Goal: Information Seeking & Learning: Learn about a topic

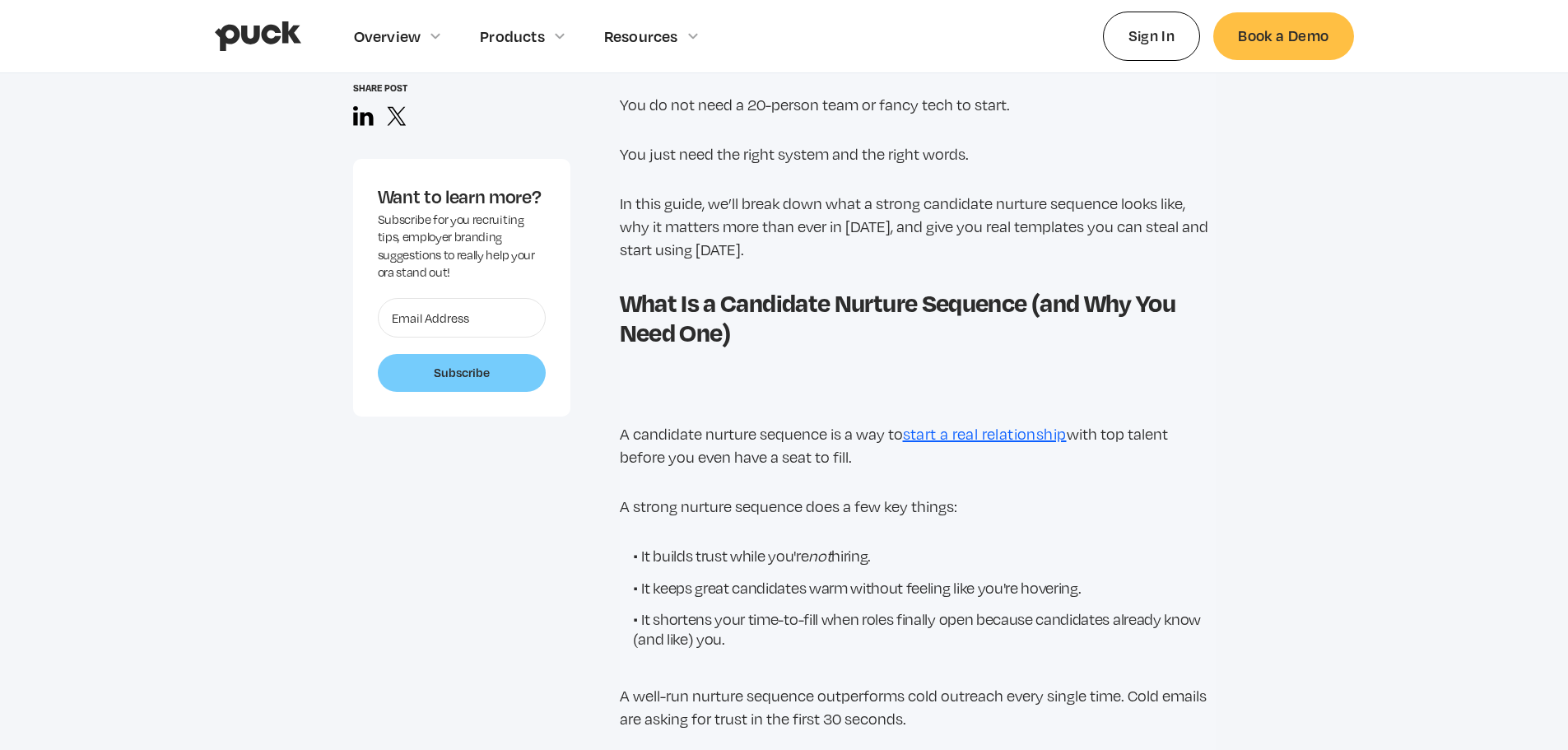
scroll to position [1482, 0]
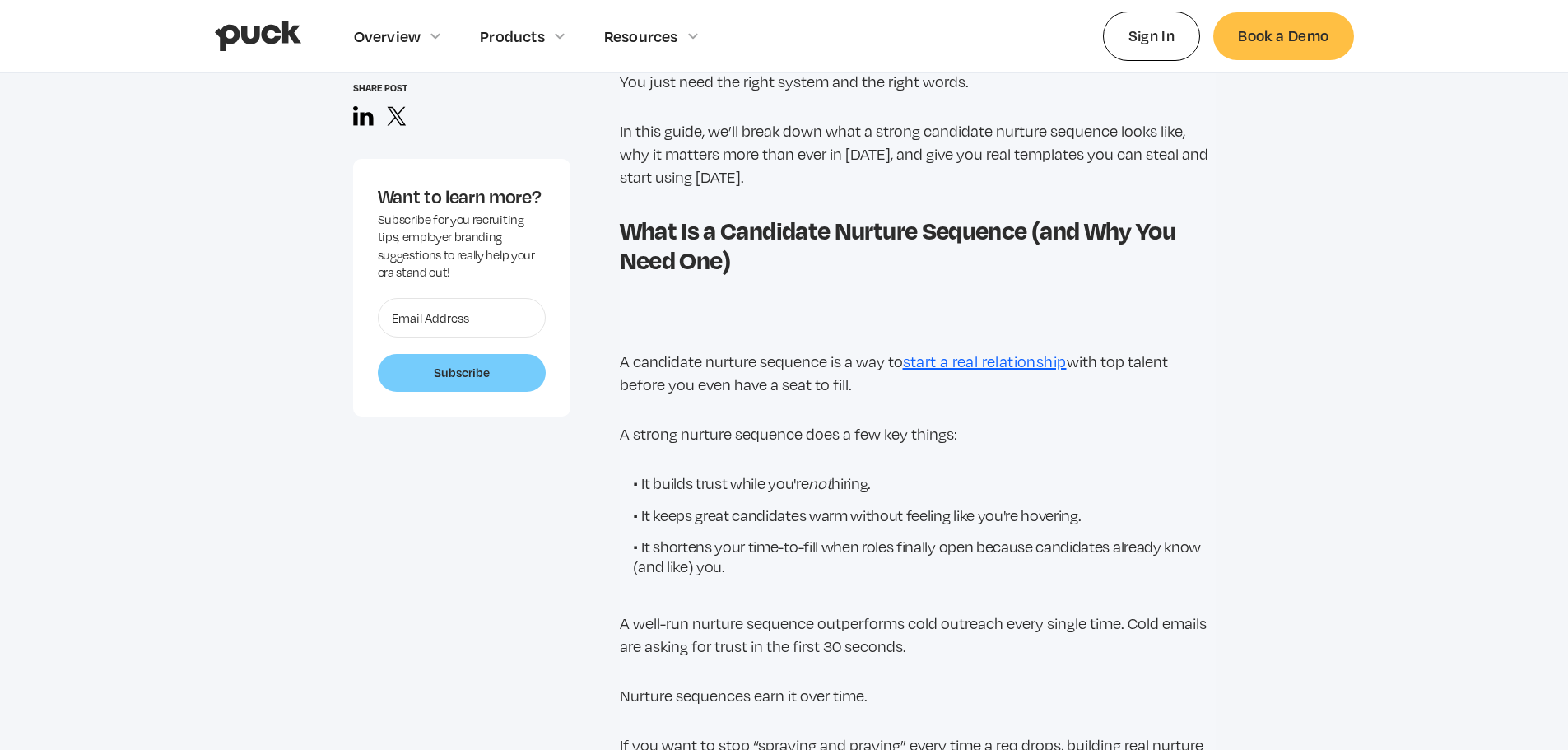
click at [893, 503] on li "It keeps great candidates warm without feeling like you're hovering." at bounding box center [924, 514] width 582 height 21
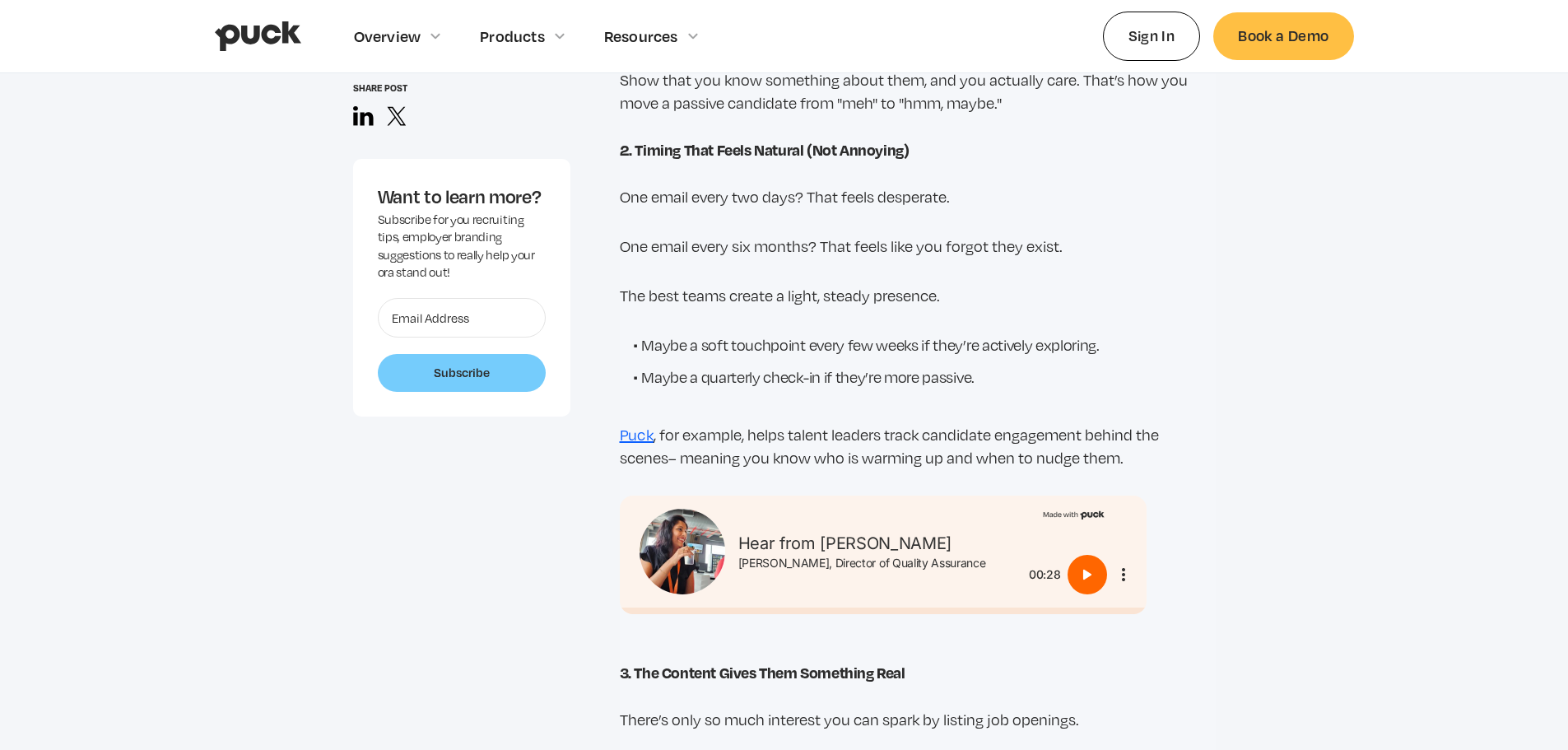
scroll to position [3209, 0]
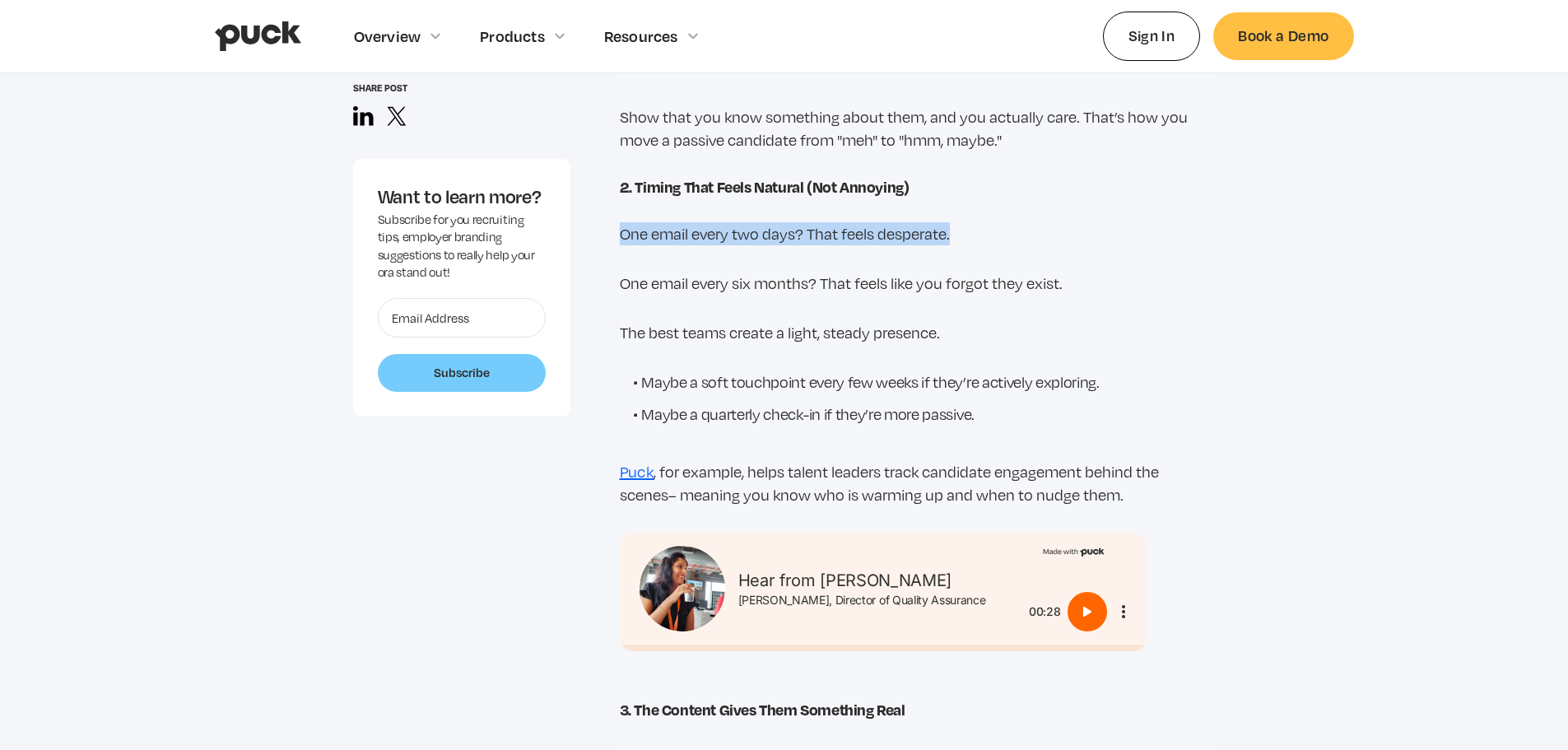
drag, startPoint x: 611, startPoint y: 207, endPoint x: 1017, endPoint y: 213, distance: 406.0
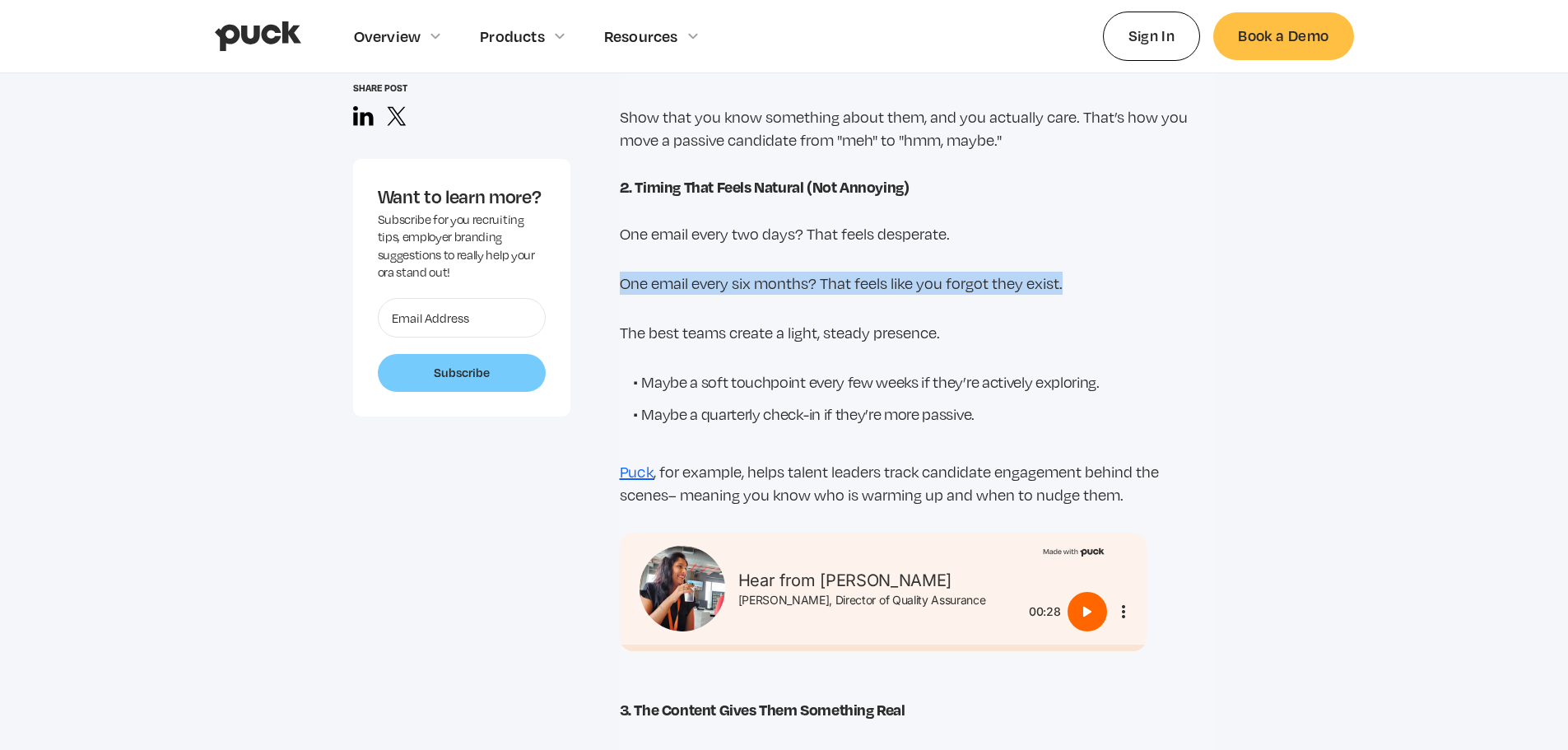
drag, startPoint x: 605, startPoint y: 255, endPoint x: 1150, endPoint y: 253, distance: 545.0
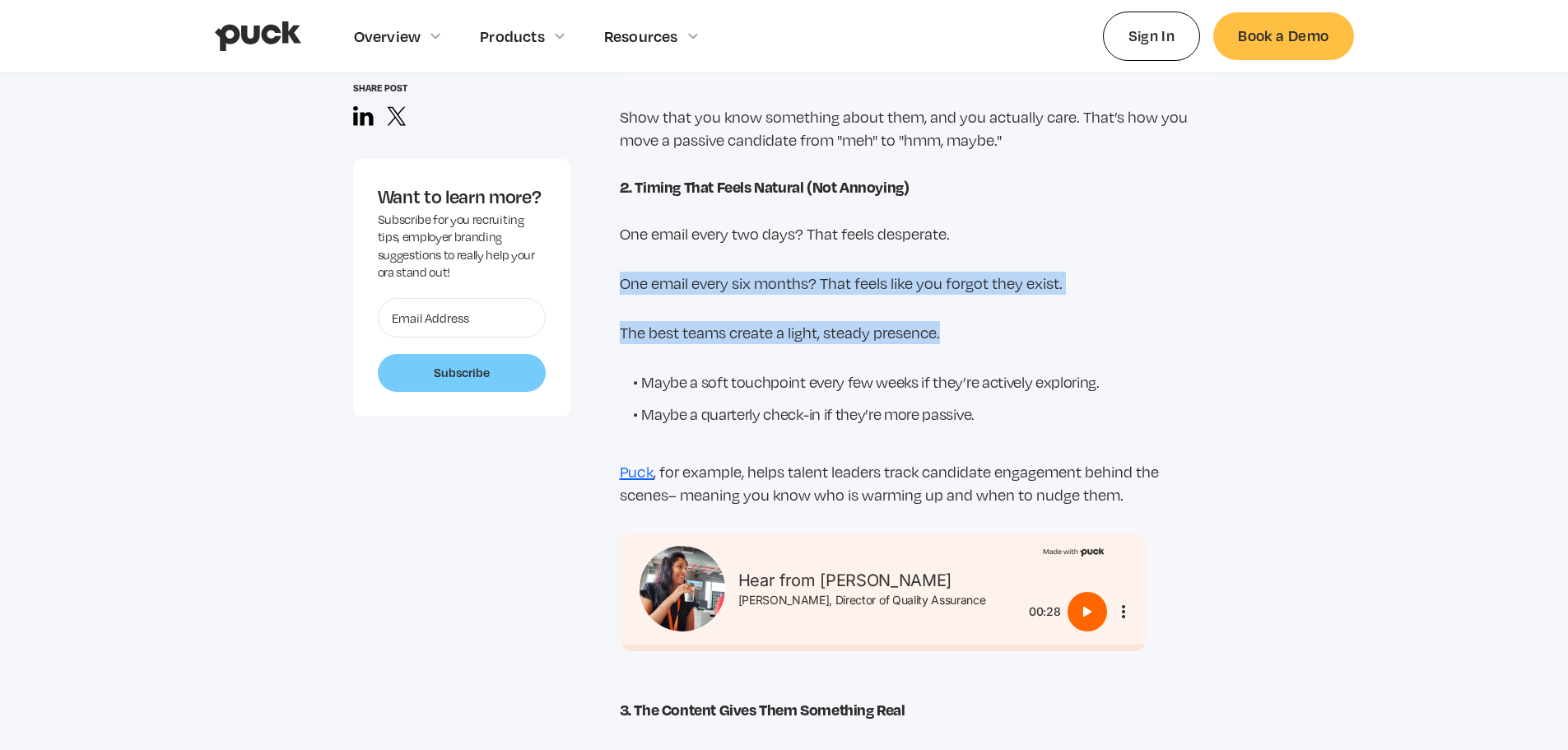
drag, startPoint x: 970, startPoint y: 307, endPoint x: 602, endPoint y: 239, distance: 374.2
click at [835, 272] on p "One email every six months? That feels like you forgot they exist." at bounding box center [918, 283] width 596 height 23
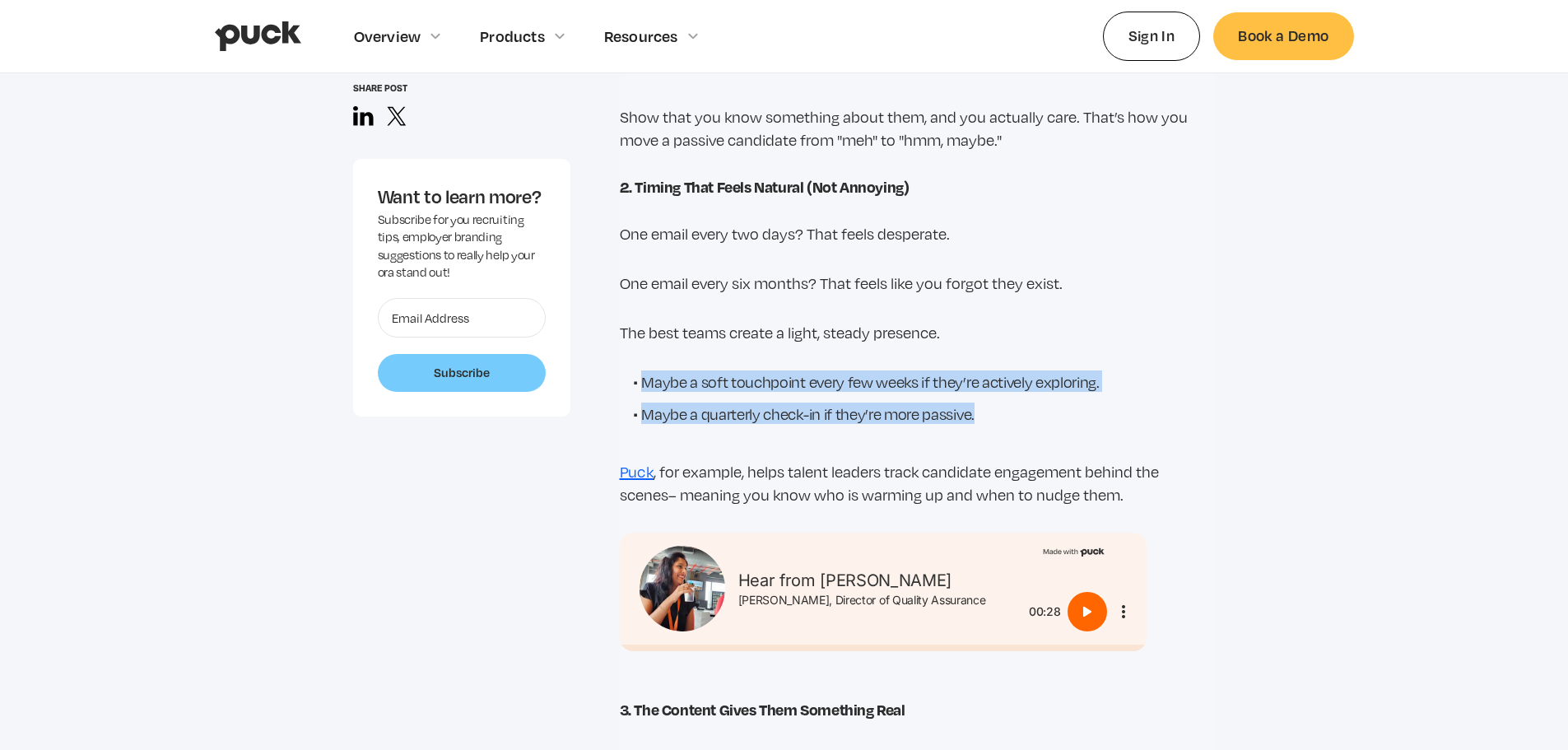
drag, startPoint x: 1049, startPoint y: 390, endPoint x: 635, endPoint y: 357, distance: 415.3
click at [635, 370] on ul "Maybe a soft touchpoint every few weeks if they’re actively exploring. Maybe a …" at bounding box center [918, 402] width 596 height 64
click at [938, 370] on li "Maybe a soft touchpoint every few weeks if they’re actively exploring." at bounding box center [924, 381] width 582 height 21
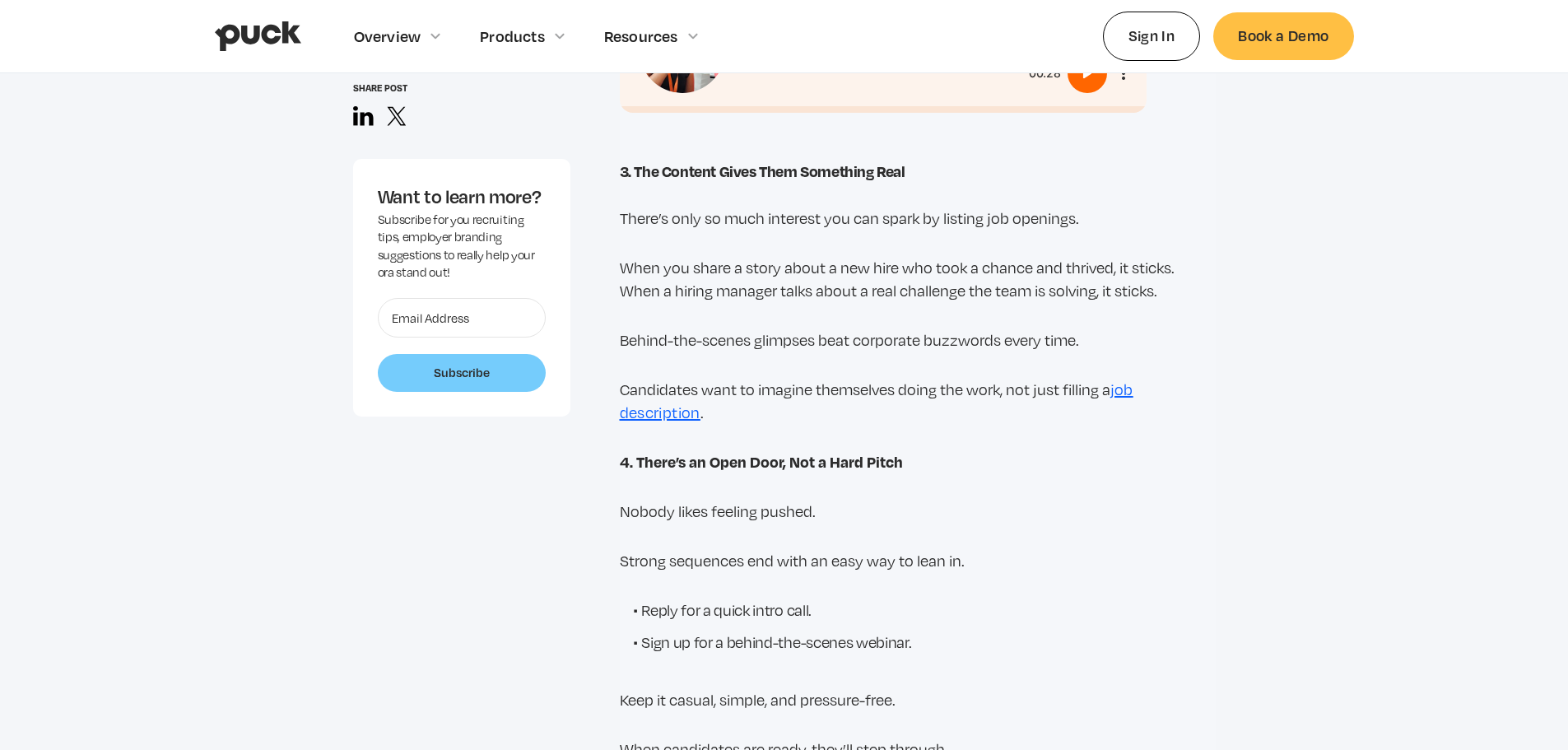
scroll to position [3786, 0]
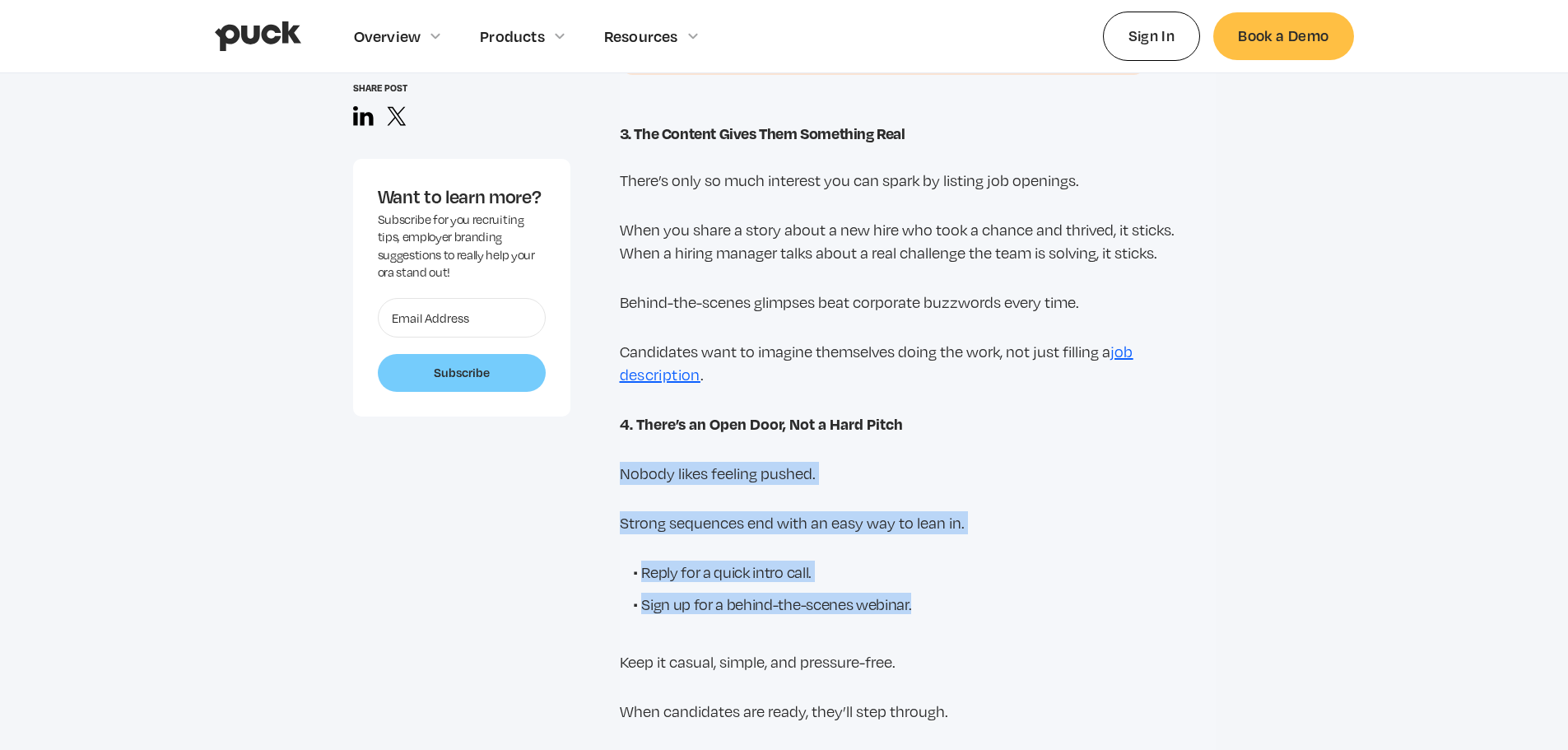
drag, startPoint x: 621, startPoint y: 450, endPoint x: 902, endPoint y: 585, distance: 311.7
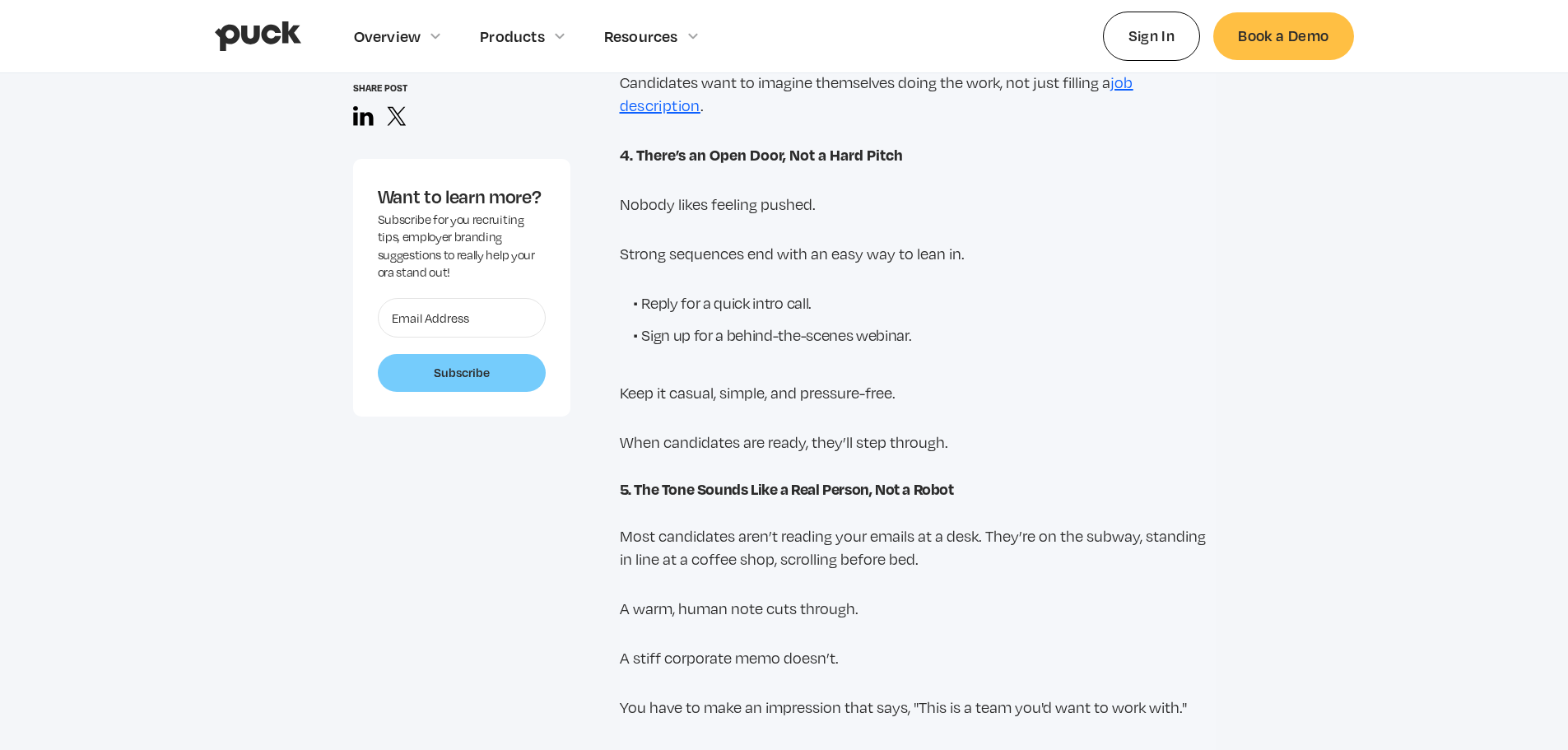
scroll to position [4114, 0]
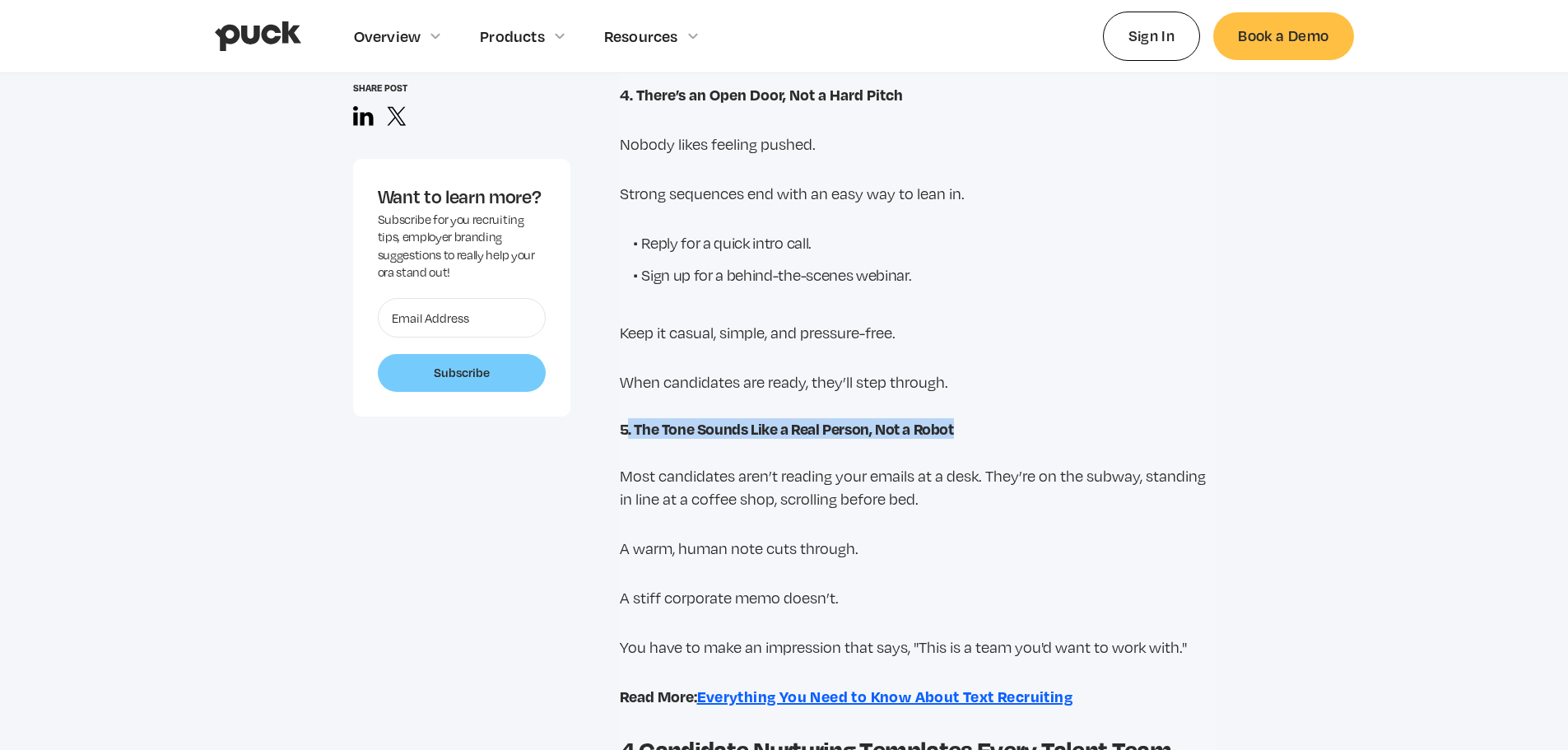
drag, startPoint x: 629, startPoint y: 400, endPoint x: 959, endPoint y: 398, distance: 330.0
click at [959, 419] on h3 "5. The Tone Sounds Like a Real Person, Not a Robot" at bounding box center [918, 428] width 596 height 18
click at [960, 419] on h3 "5. The Tone Sounds Like a Real Person, Not a Robot" at bounding box center [918, 428] width 596 height 18
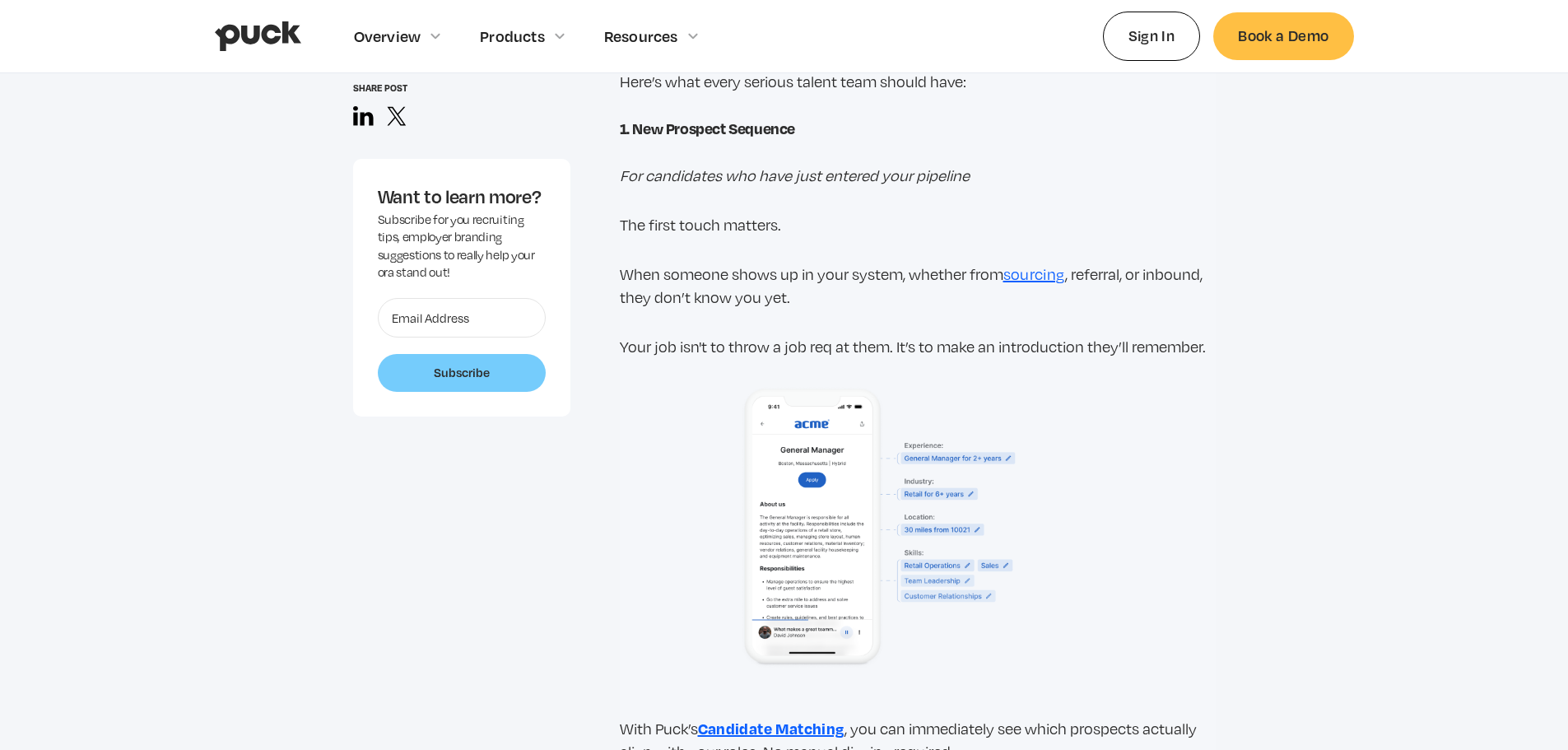
scroll to position [5102, 0]
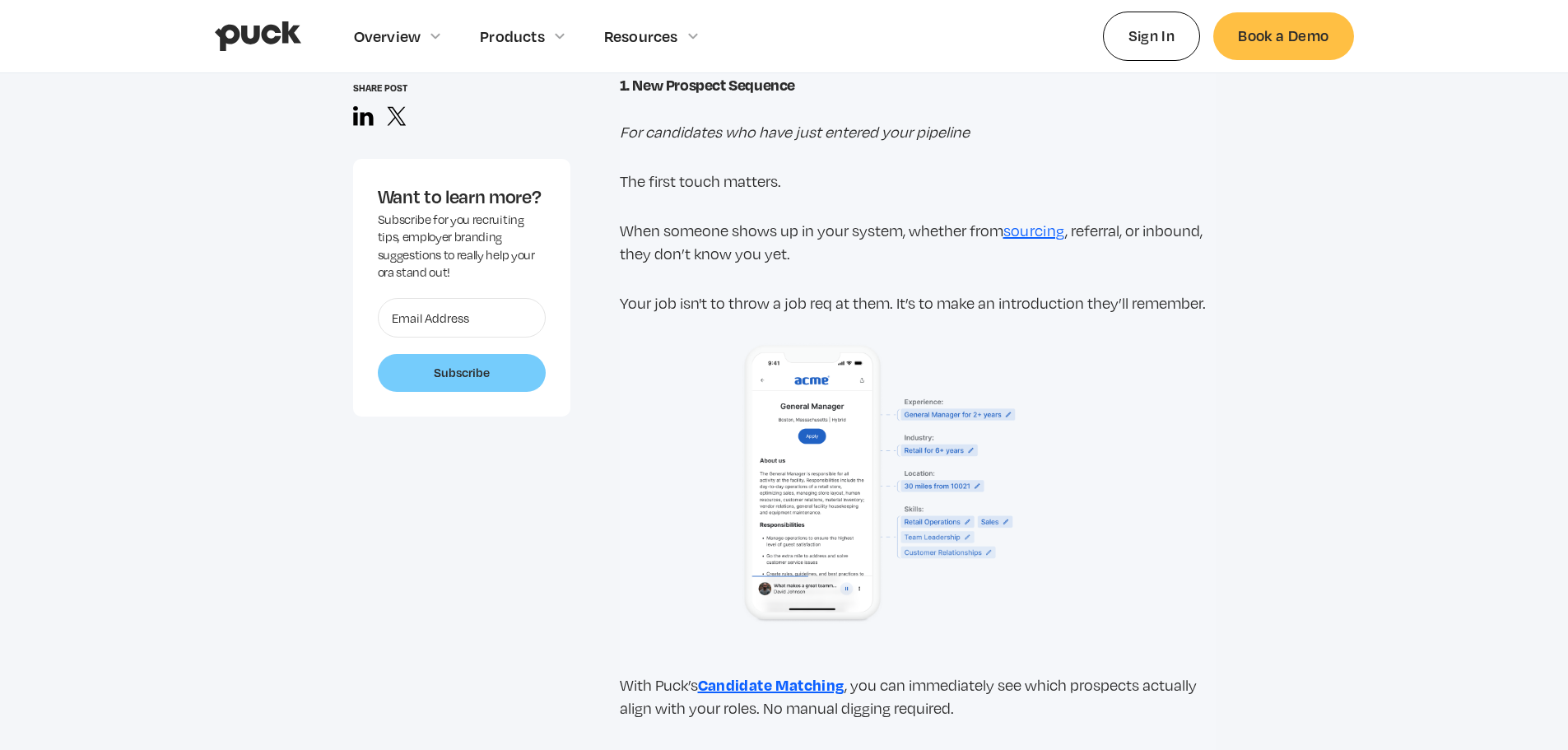
drag, startPoint x: 620, startPoint y: 153, endPoint x: 825, endPoint y: 148, distance: 205.1
click at [820, 170] on p "The first touch matters." at bounding box center [918, 181] width 596 height 23
click at [828, 170] on p "The first touch matters." at bounding box center [918, 181] width 596 height 23
drag, startPoint x: 621, startPoint y: 203, endPoint x: 936, endPoint y: 200, distance: 315.0
click at [922, 219] on p "When someone shows up in your system, whether from sourcing , referral, or inbo…" at bounding box center [918, 242] width 596 height 46
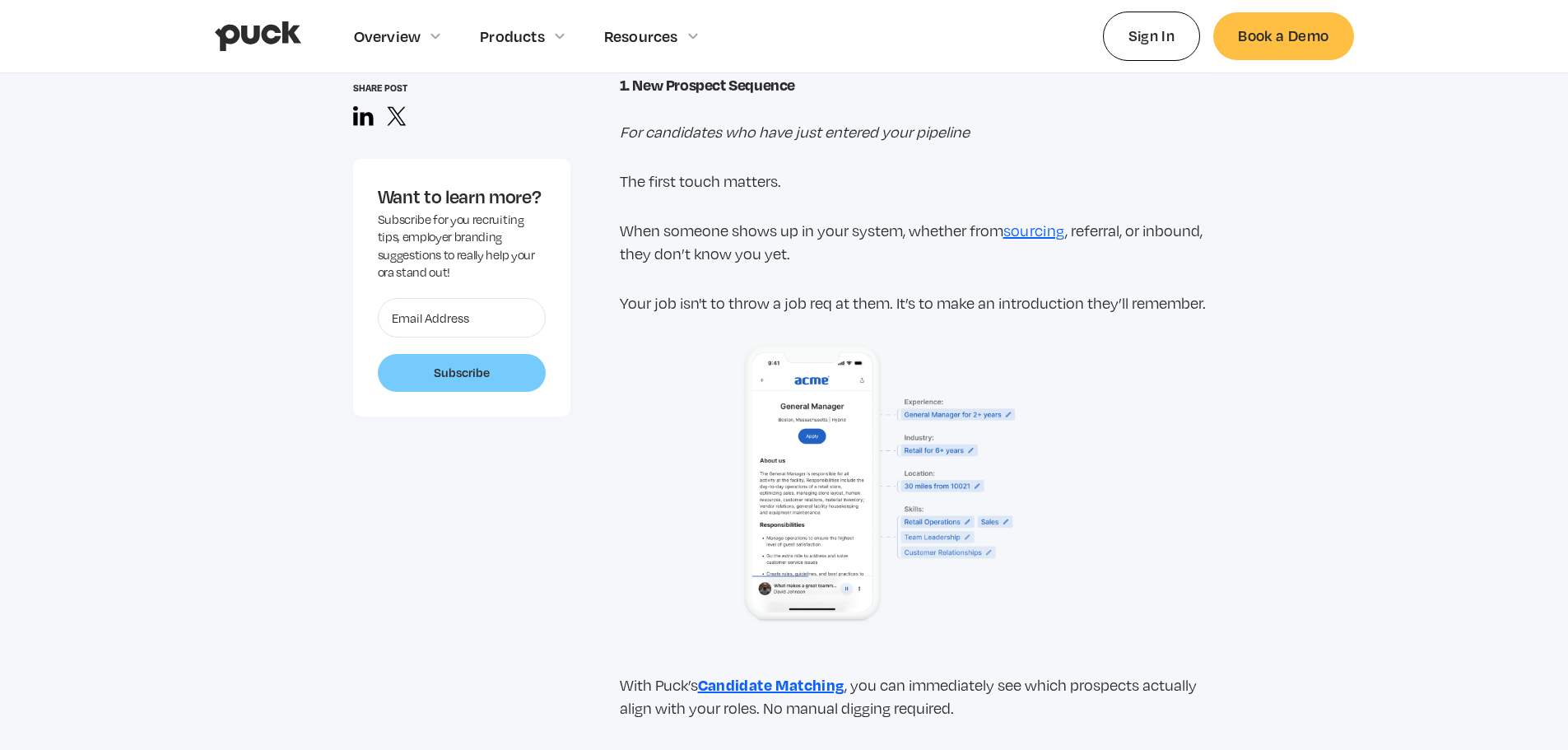
click at [967, 219] on p "When someone shows up in your system, whether from sourcing , referral, or inbo…" at bounding box center [918, 242] width 596 height 46
drag, startPoint x: 880, startPoint y: 220, endPoint x: 608, endPoint y: 147, distance: 281.6
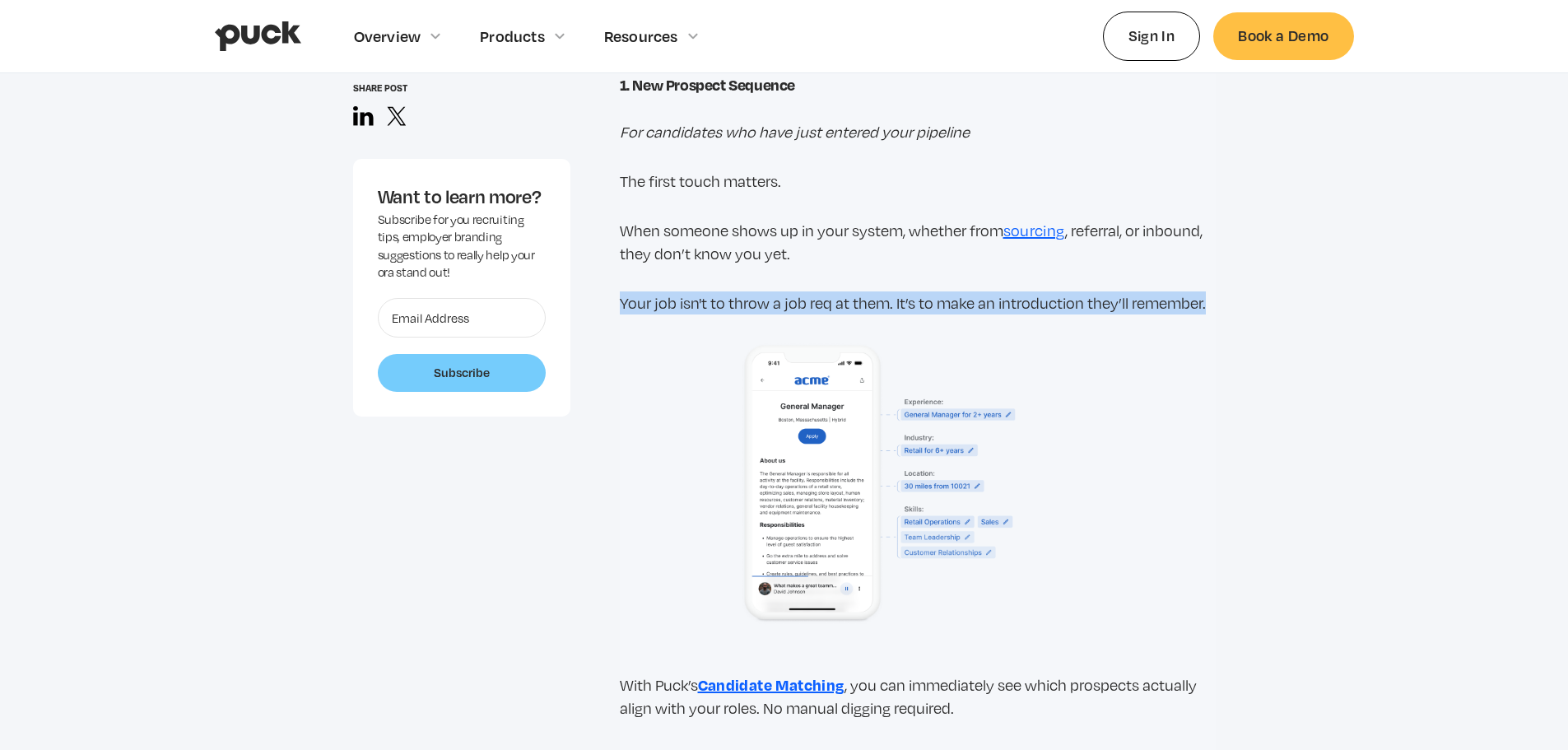
drag, startPoint x: 618, startPoint y: 273, endPoint x: 1213, endPoint y: 257, distance: 595.2
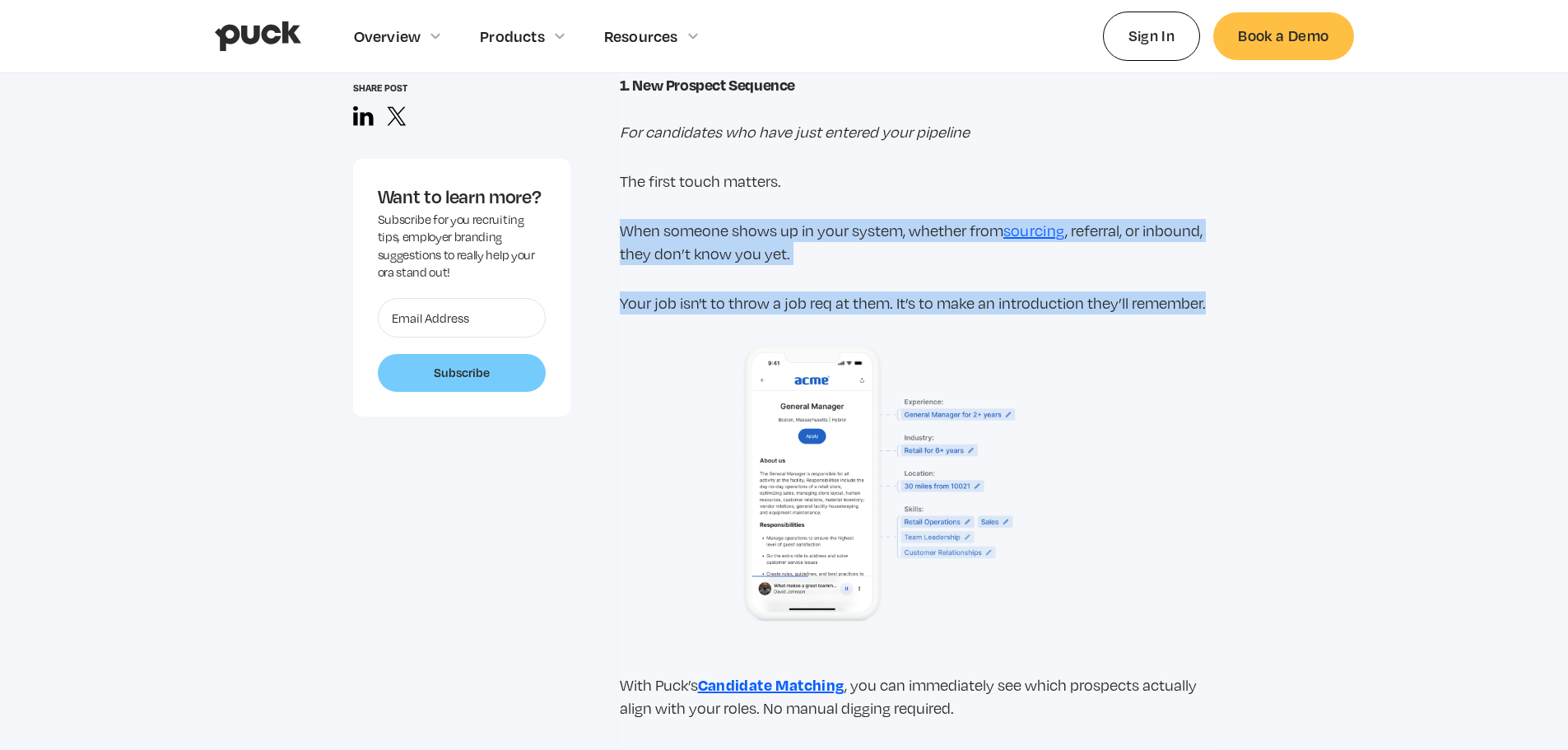
drag, startPoint x: 1214, startPoint y: 268, endPoint x: 610, endPoint y: 185, distance: 609.7
drag, startPoint x: 1252, startPoint y: 278, endPoint x: 607, endPoint y: 171, distance: 653.8
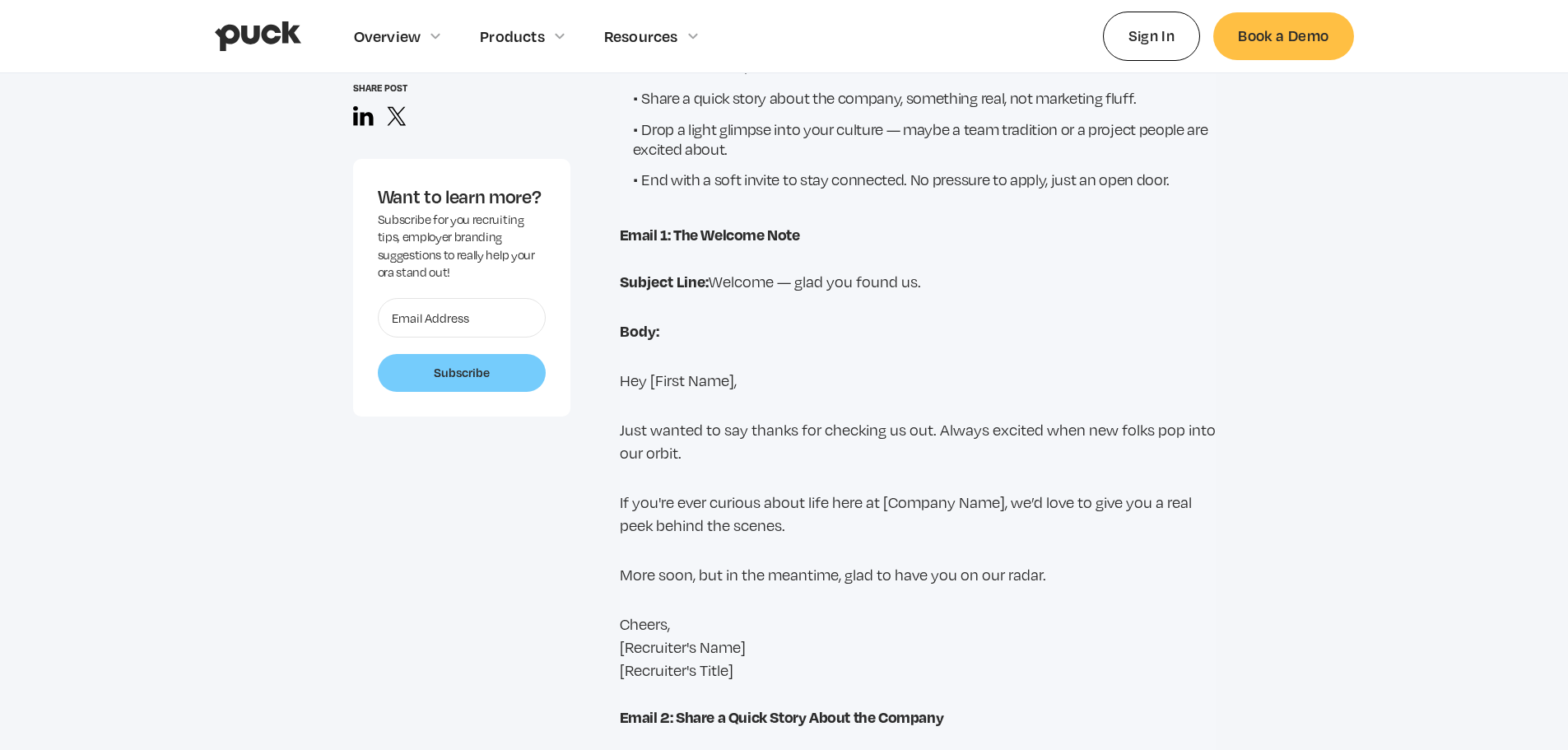
scroll to position [5925, 0]
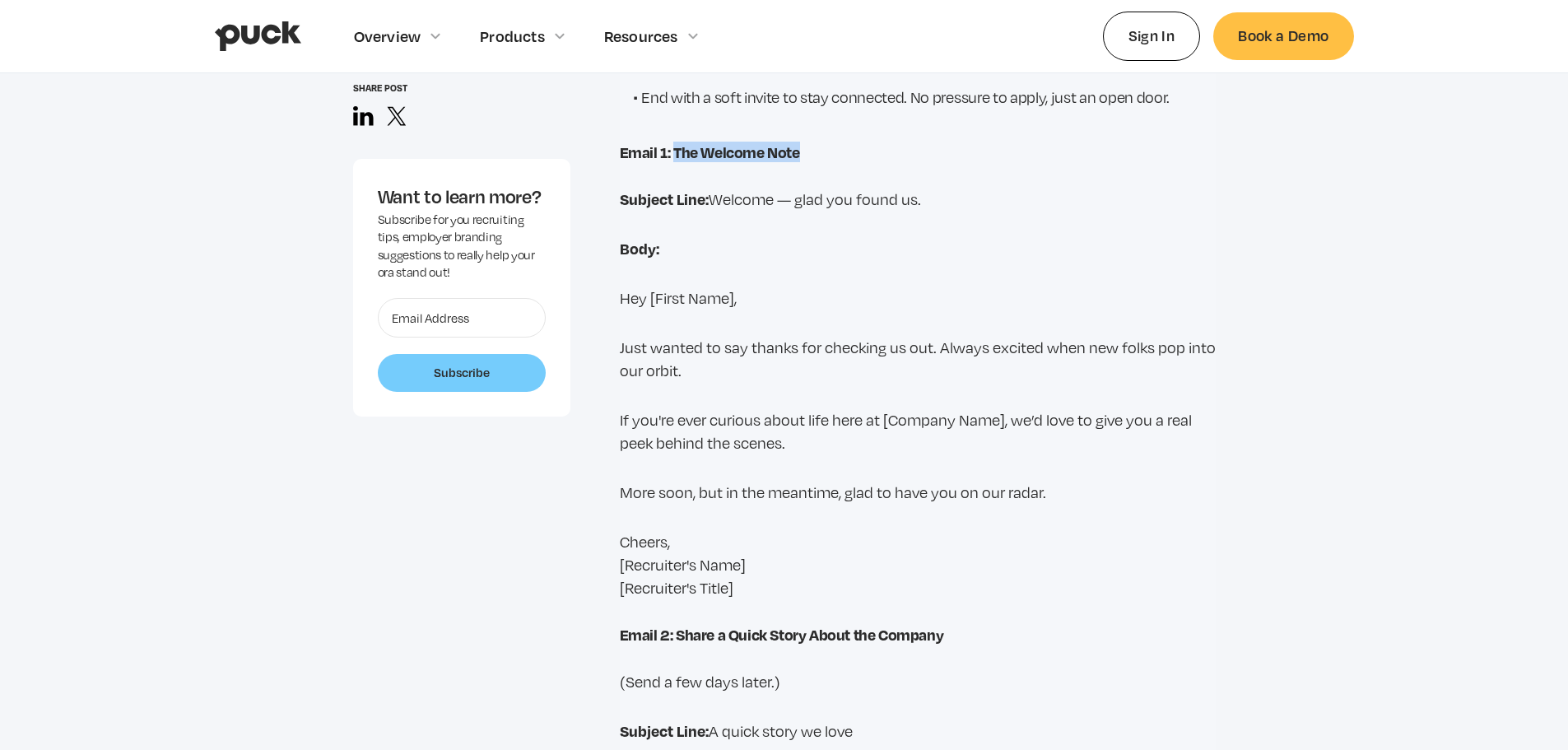
drag, startPoint x: 673, startPoint y: 121, endPoint x: 806, endPoint y: 122, distance: 133.0
click at [806, 144] on h4 "Email 1: The Welcome Note" at bounding box center [918, 152] width 596 height 18
copy strong "The Welcome Note"
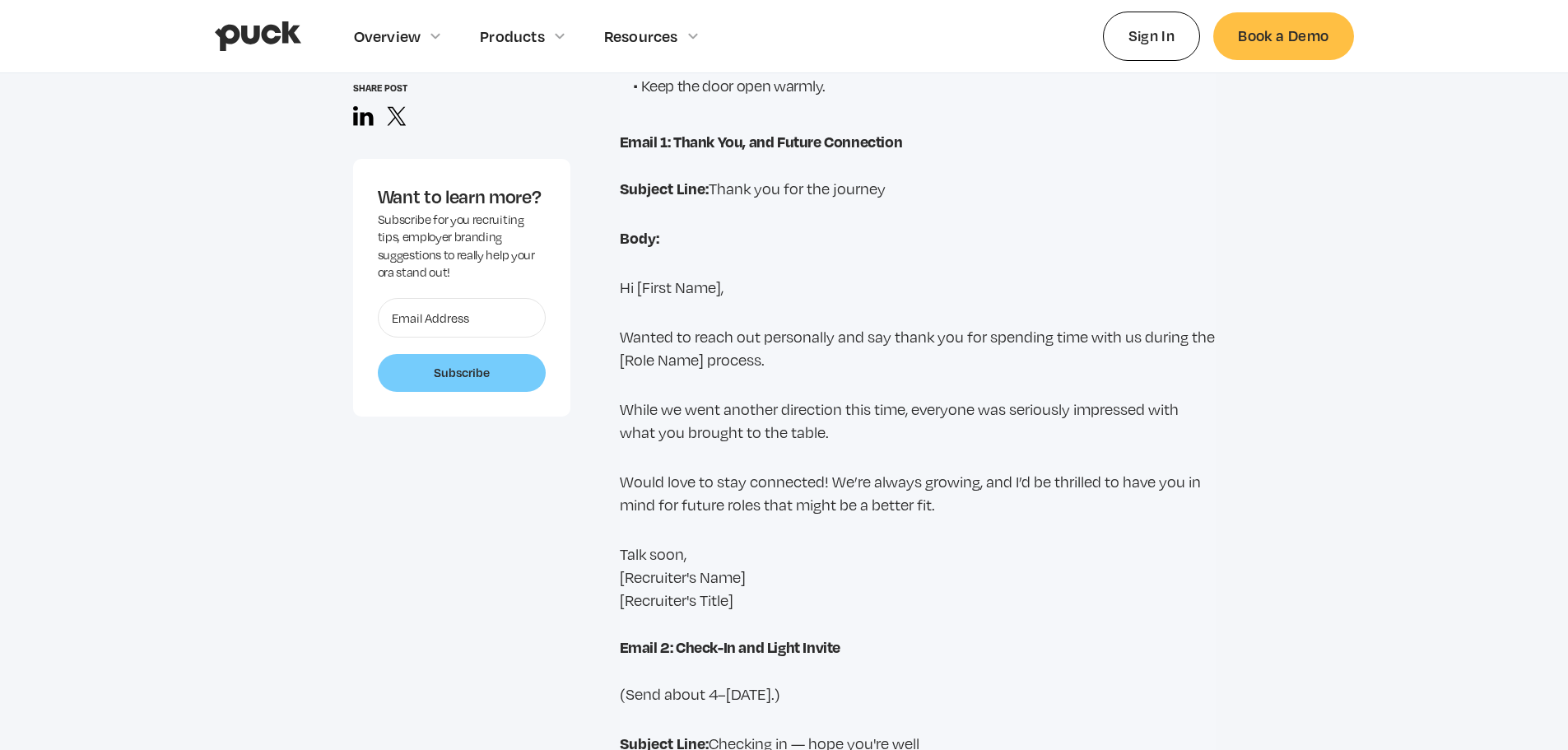
scroll to position [8065, 0]
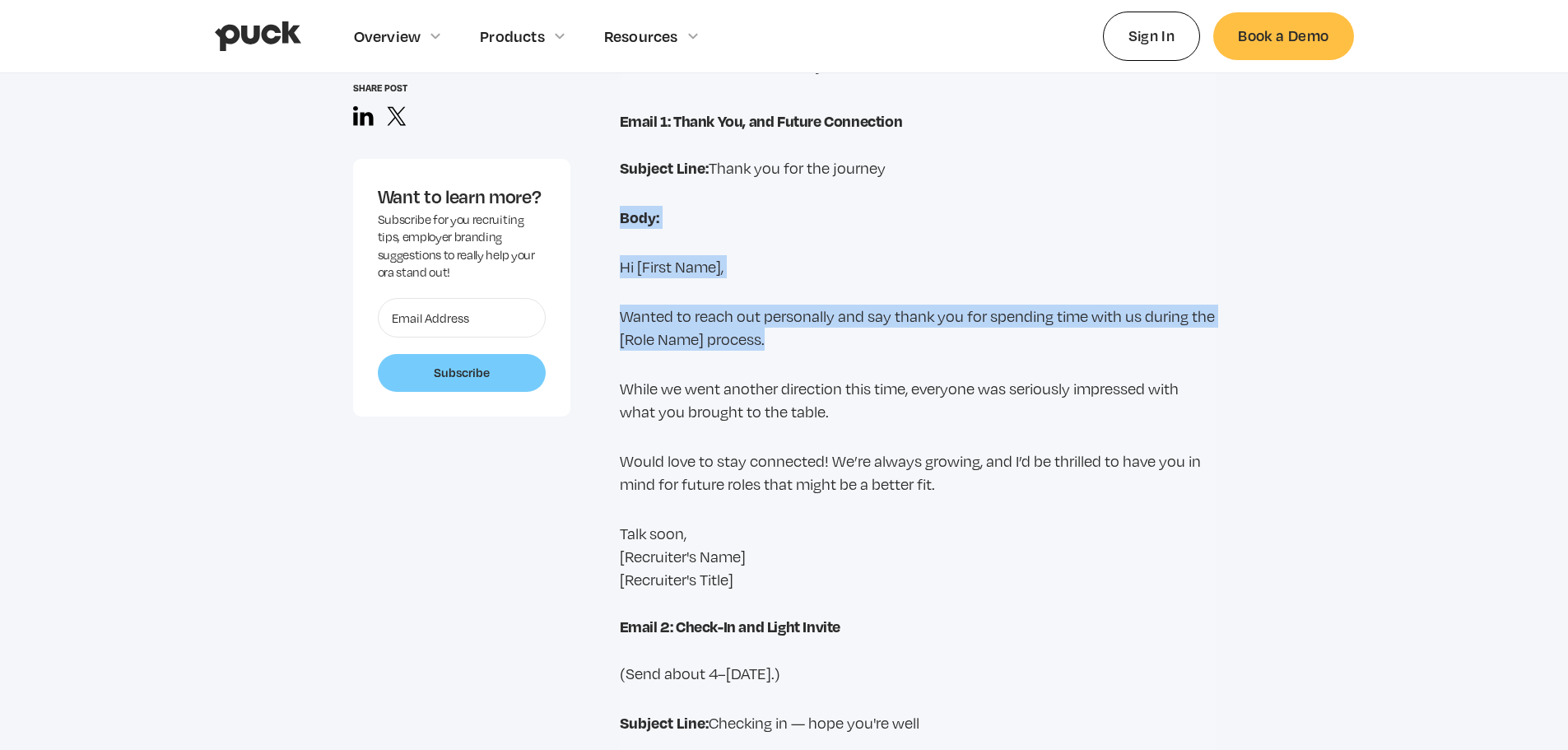
drag, startPoint x: 621, startPoint y: 165, endPoint x: 798, endPoint y: 288, distance: 215.5
click at [798, 305] on p "Wanted to reach out personally and say thank you for spending time with us duri…" at bounding box center [918, 328] width 596 height 46
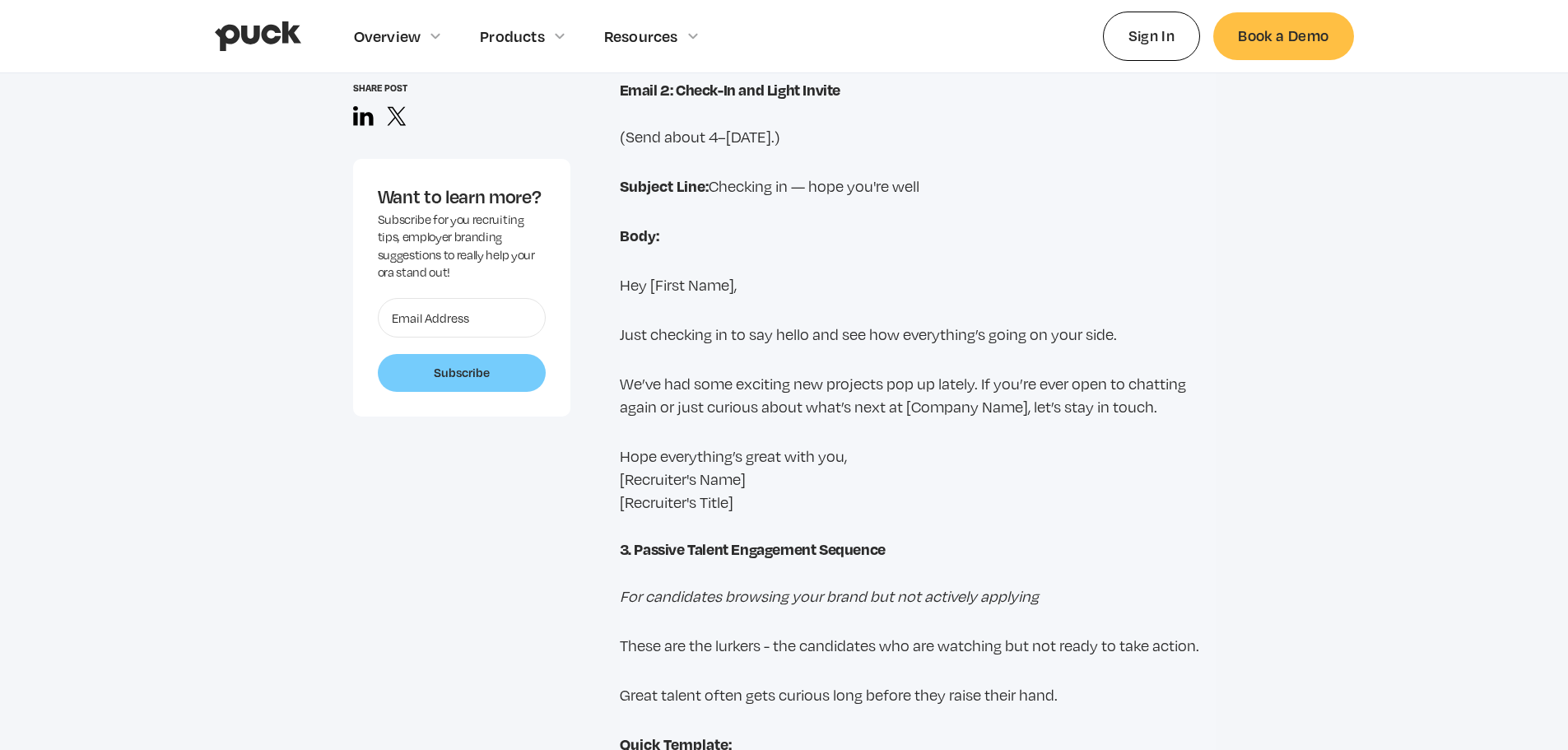
scroll to position [8640, 0]
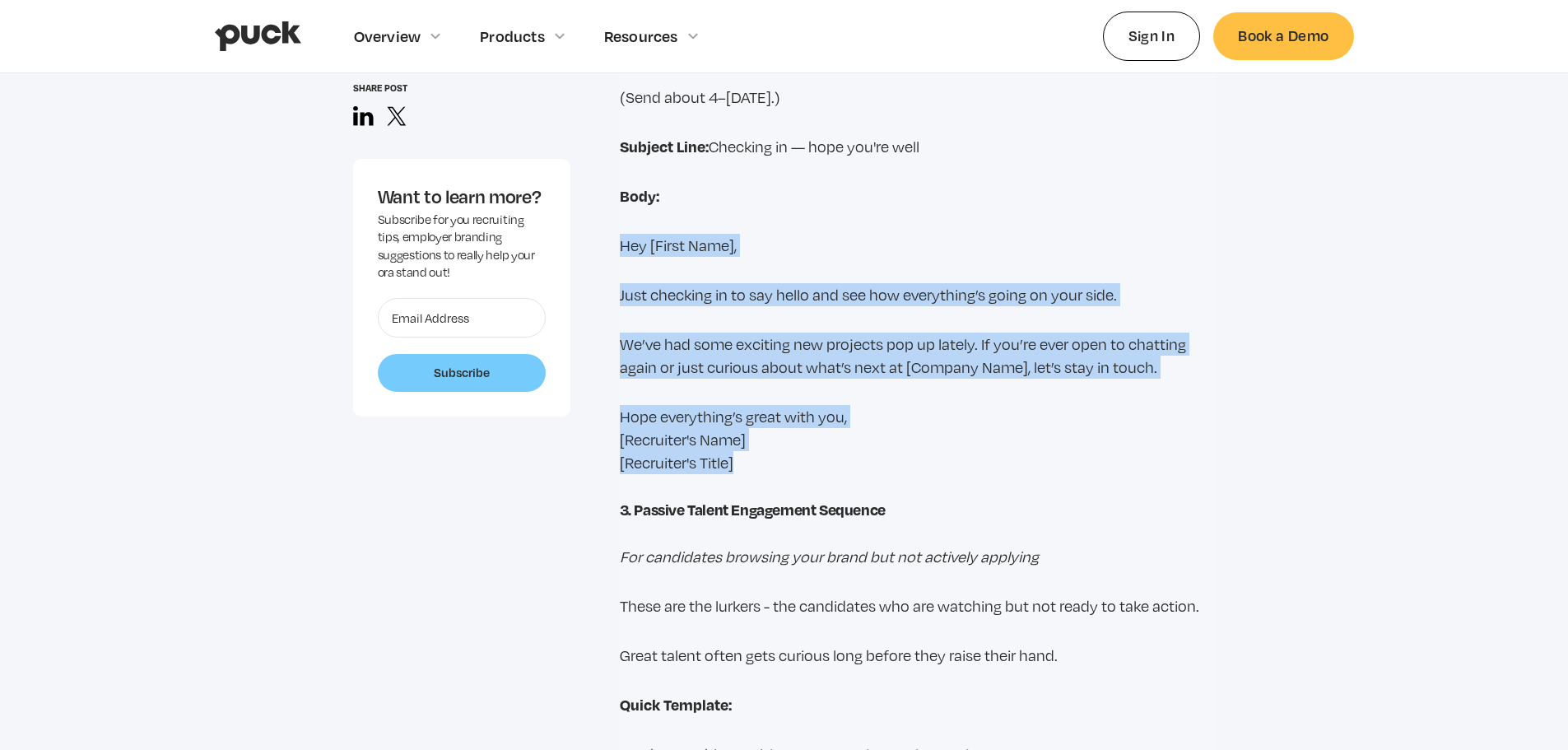
drag, startPoint x: 792, startPoint y: 409, endPoint x: 595, endPoint y: 169, distance: 310.5
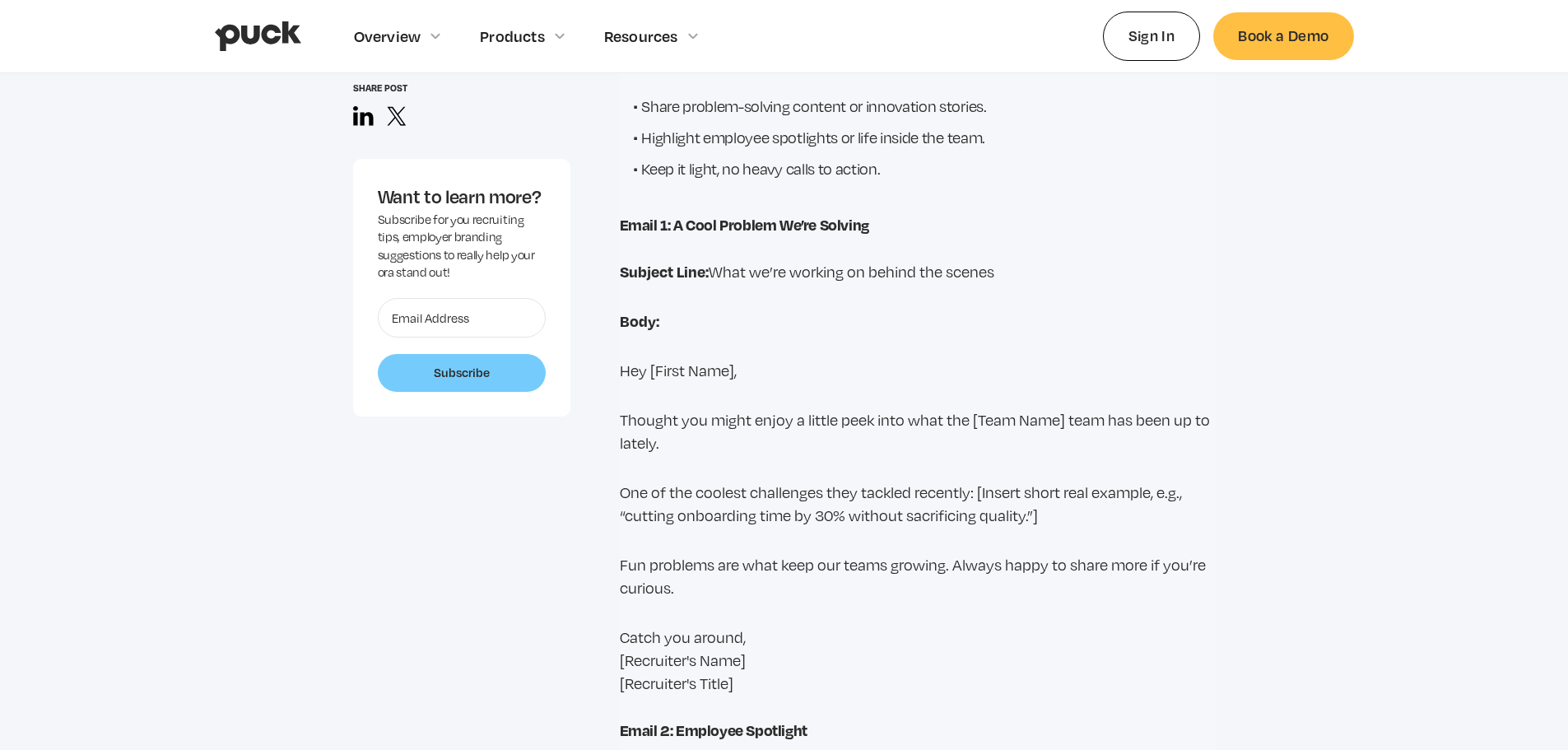
scroll to position [9289, 0]
click at [841, 408] on p "Thought you might enjoy a little peek into what the [Team Name] team has been u…" at bounding box center [918, 431] width 596 height 46
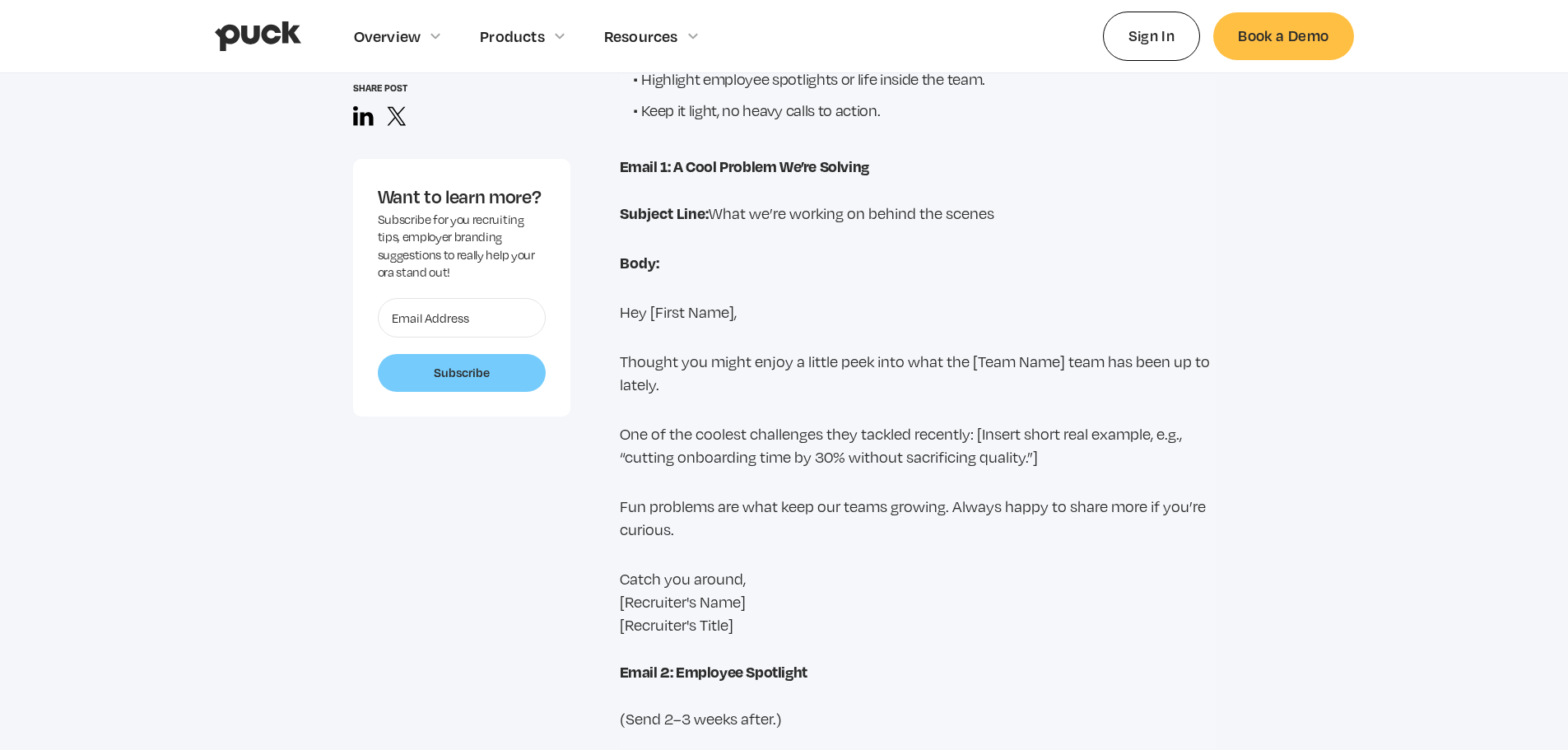
scroll to position [9453, 0]
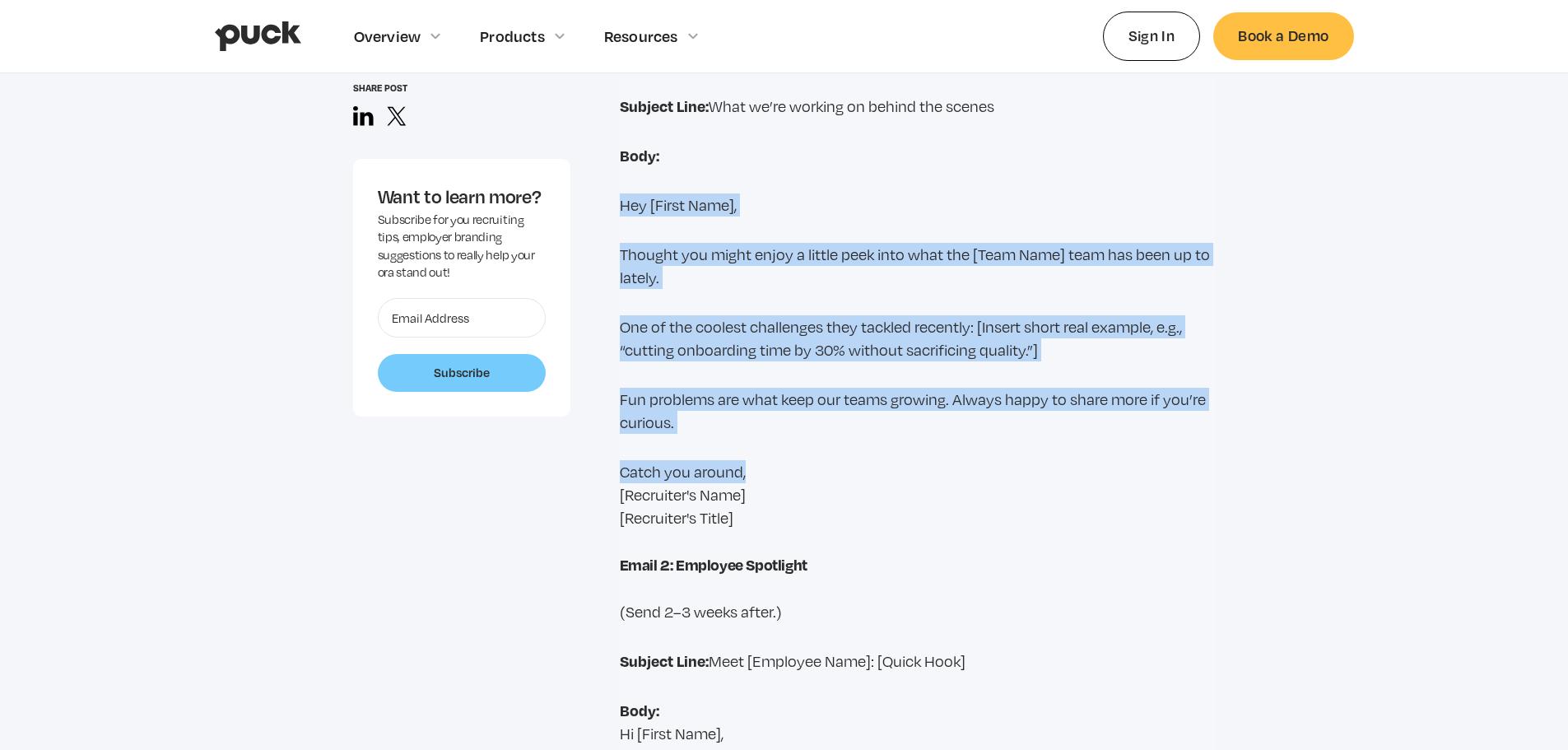
drag, startPoint x: 605, startPoint y: 136, endPoint x: 1114, endPoint y: 436, distance: 590.8
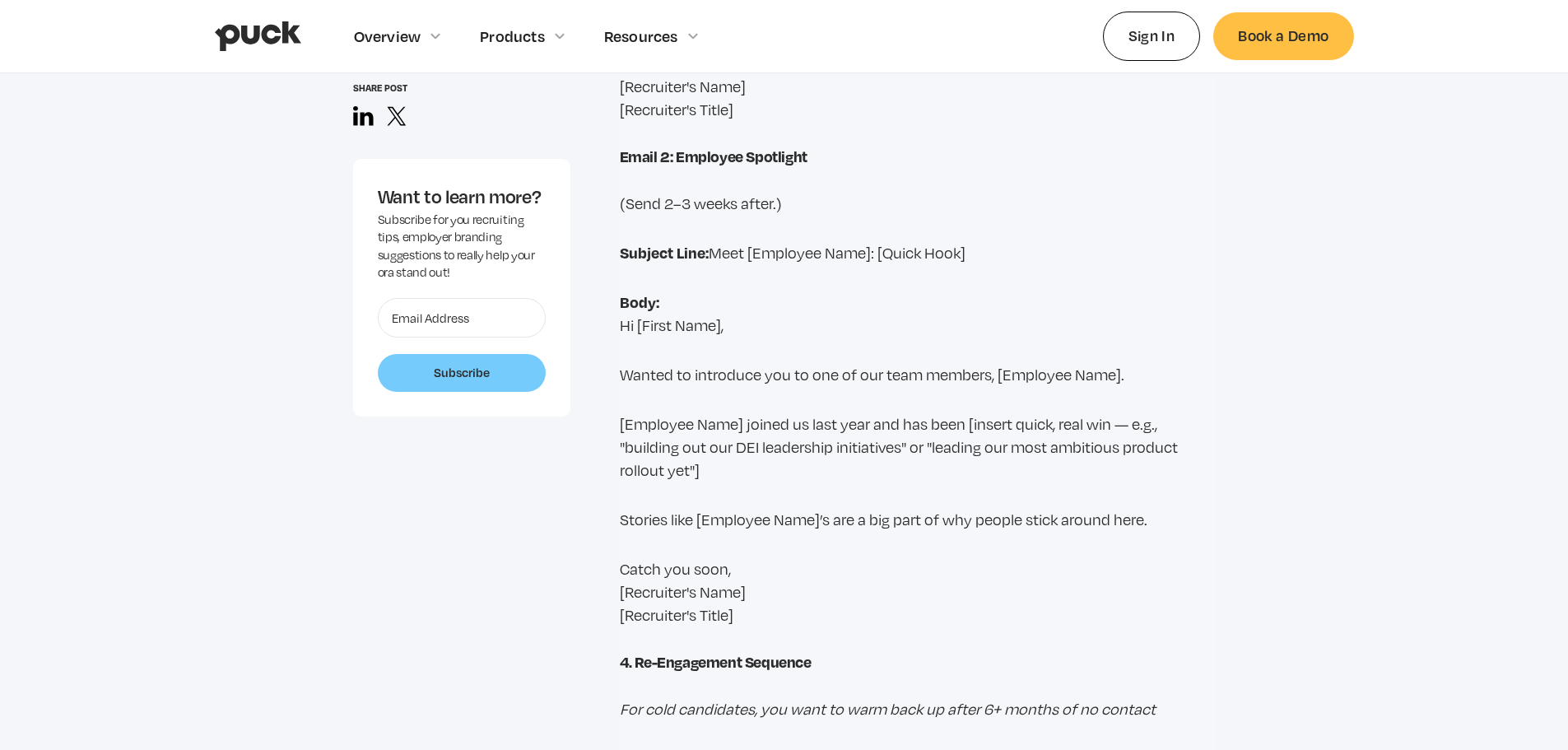
scroll to position [9865, 0]
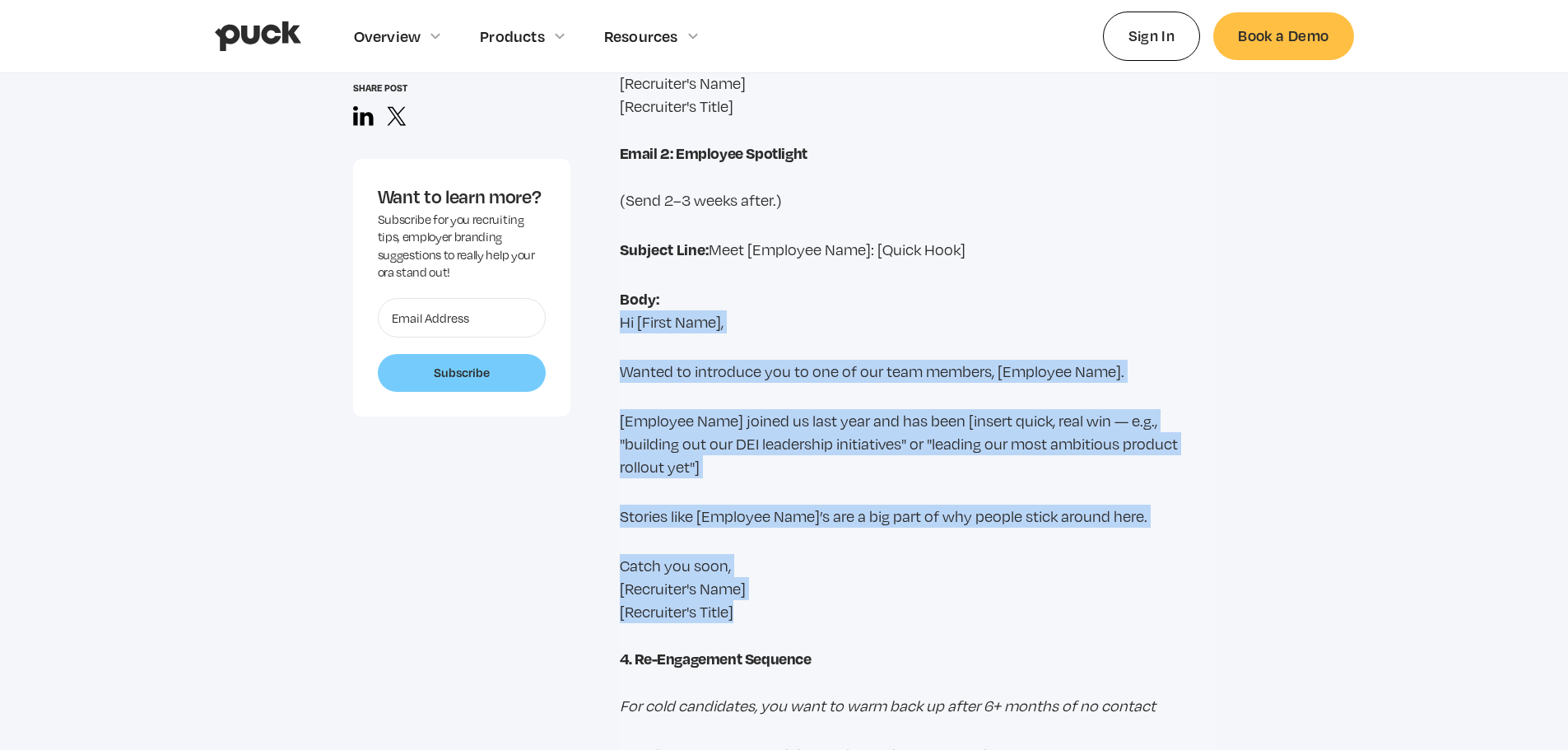
drag, startPoint x: 824, startPoint y: 565, endPoint x: 611, endPoint y: 270, distance: 363.9
click at [625, 287] on p "Body: Hi [First Name]," at bounding box center [918, 310] width 596 height 46
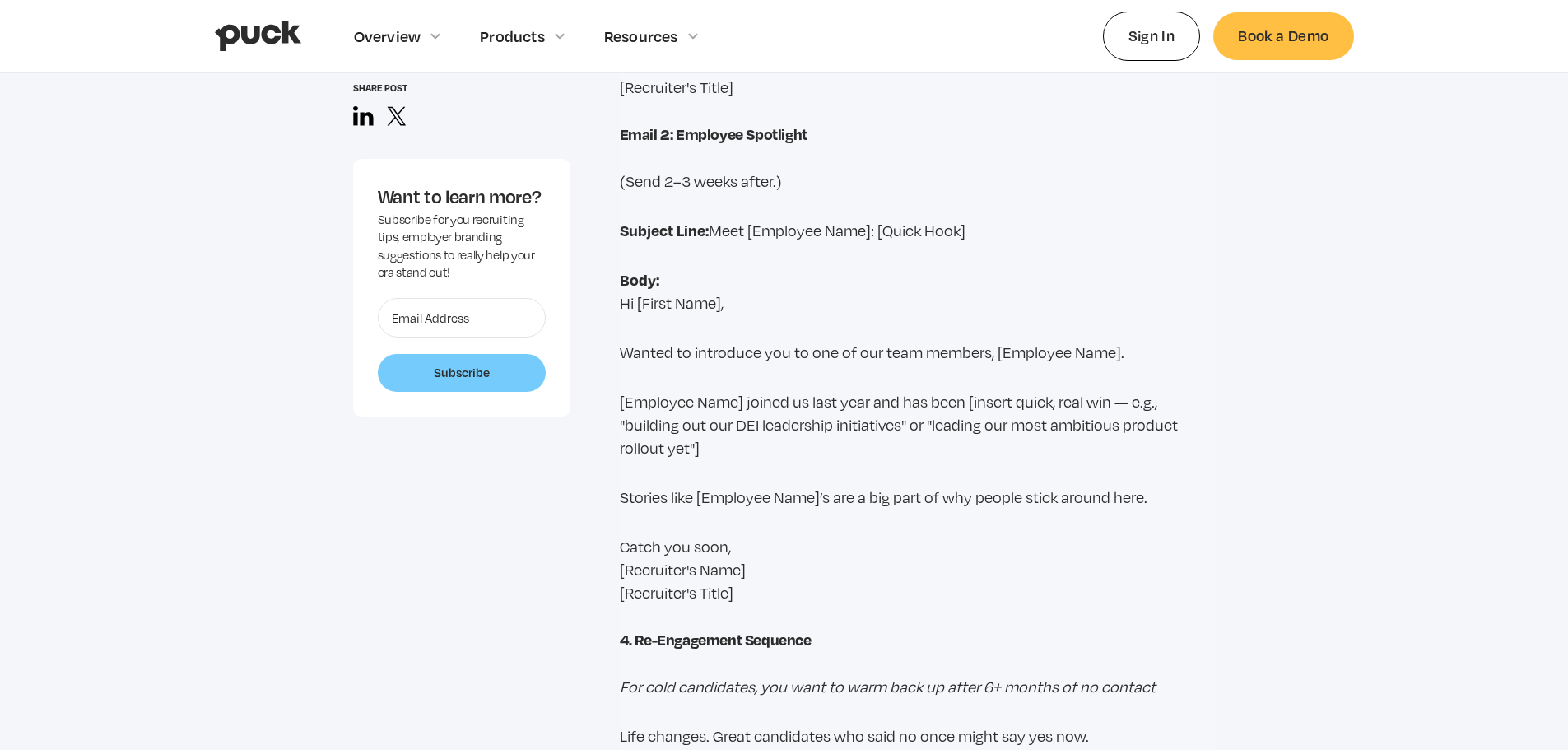
scroll to position [10194, 0]
